Goal: Use online tool/utility: Utilize a website feature to perform a specific function

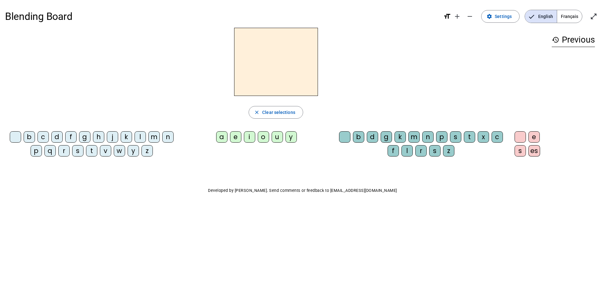
click at [42, 139] on div "c" at bounding box center [43, 136] width 11 height 11
click at [141, 137] on div "l" at bounding box center [140, 136] width 11 height 11
click at [44, 136] on div "c" at bounding box center [43, 136] width 11 height 11
click at [407, 153] on div "l" at bounding box center [407, 150] width 11 height 11
click at [223, 137] on div "a" at bounding box center [221, 136] width 11 height 11
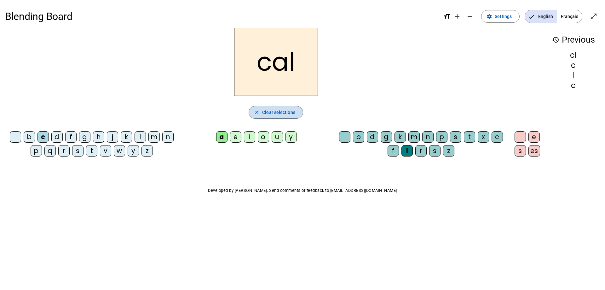
click at [268, 115] on span "Clear selections" at bounding box center [278, 112] width 33 height 8
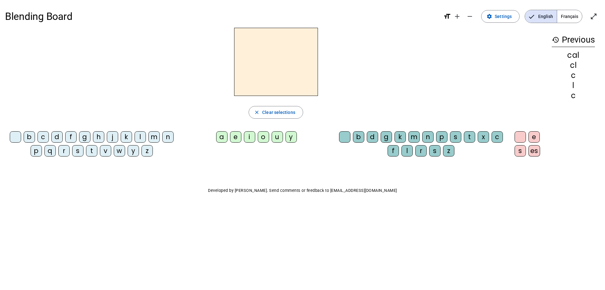
click at [142, 138] on div "l" at bounding box center [140, 136] width 11 height 11
click at [219, 137] on div "a" at bounding box center [221, 136] width 11 height 11
drag, startPoint x: 415, startPoint y: 137, endPoint x: 427, endPoint y: 138, distance: 11.7
click at [415, 137] on div "m" at bounding box center [414, 136] width 11 height 11
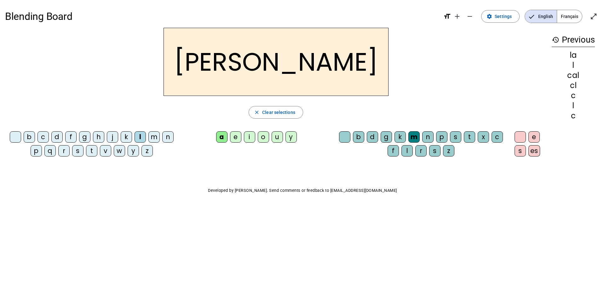
click at [537, 136] on div "e" at bounding box center [534, 136] width 11 height 11
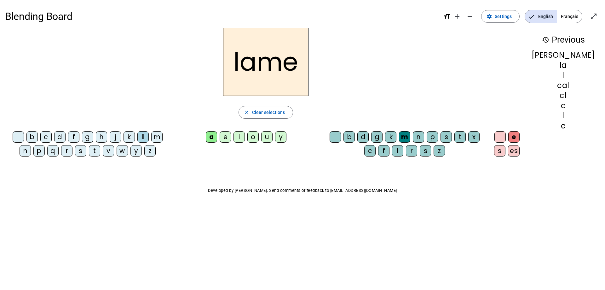
click at [61, 139] on div "d" at bounding box center [59, 136] width 11 height 11
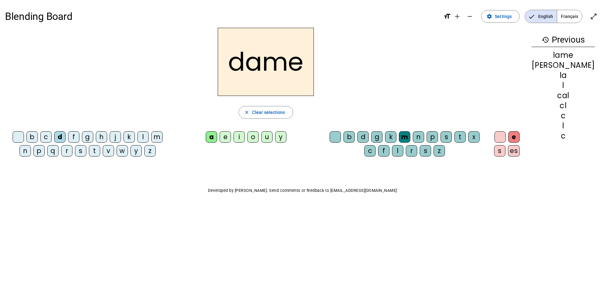
click at [45, 137] on div "c" at bounding box center [45, 136] width 11 height 11
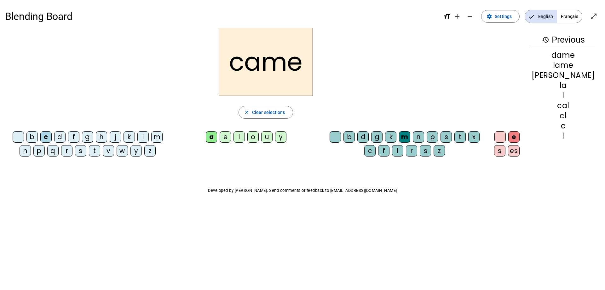
click at [424, 138] on div "n" at bounding box center [418, 136] width 11 height 11
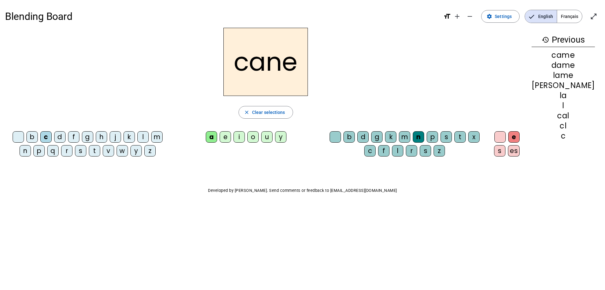
click at [36, 152] on div "p" at bounding box center [38, 150] width 11 height 11
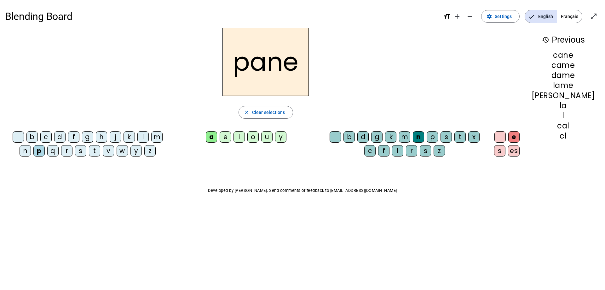
click at [383, 137] on div "g" at bounding box center [376, 136] width 11 height 11
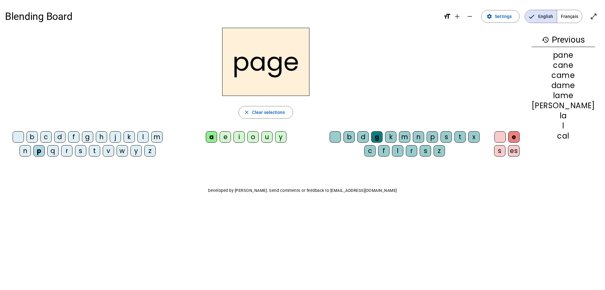
drag, startPoint x: 78, startPoint y: 152, endPoint x: 103, endPoint y: 178, distance: 36.6
click at [78, 152] on div "s" at bounding box center [80, 150] width 11 height 11
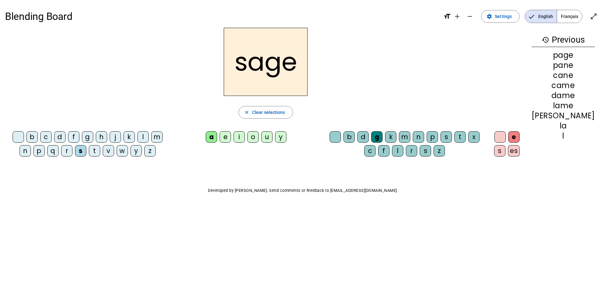
click at [155, 139] on div "m" at bounding box center [156, 136] width 11 height 11
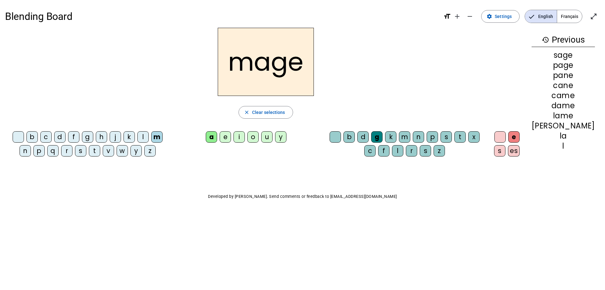
click at [273, 141] on div "u" at bounding box center [266, 136] width 11 height 11
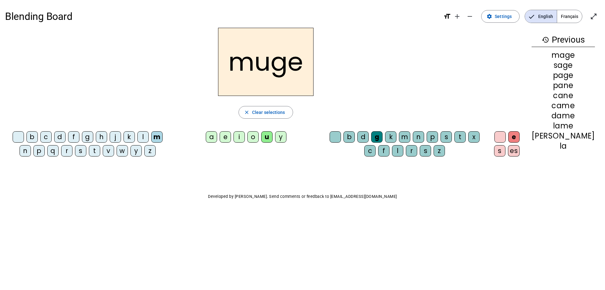
click at [140, 136] on div "l" at bounding box center [142, 136] width 11 height 11
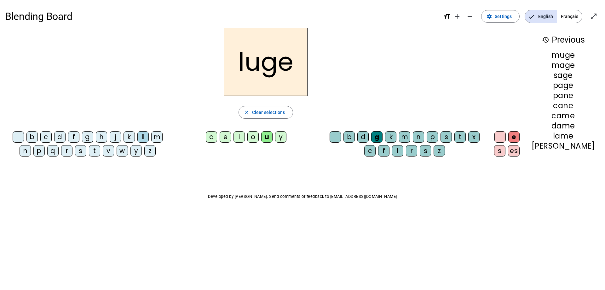
drag, startPoint x: 427, startPoint y: 136, endPoint x: 423, endPoint y: 157, distance: 21.4
click at [424, 136] on div "n" at bounding box center [418, 136] width 11 height 11
